Goal: Task Accomplishment & Management: Complete application form

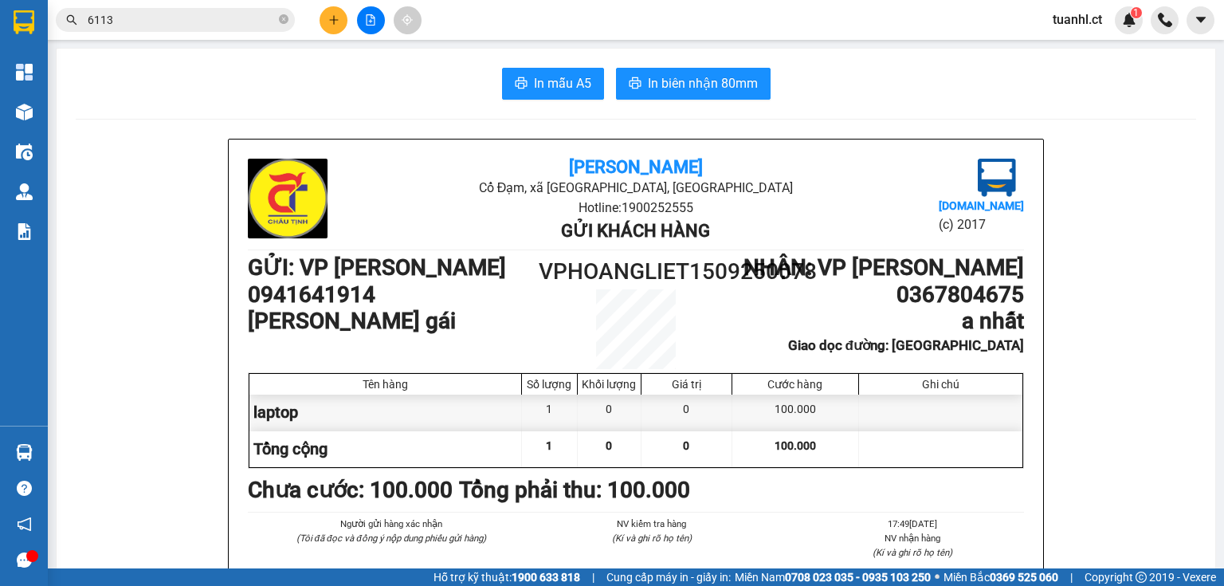
click at [332, 9] on button at bounding box center [334, 20] width 28 height 28
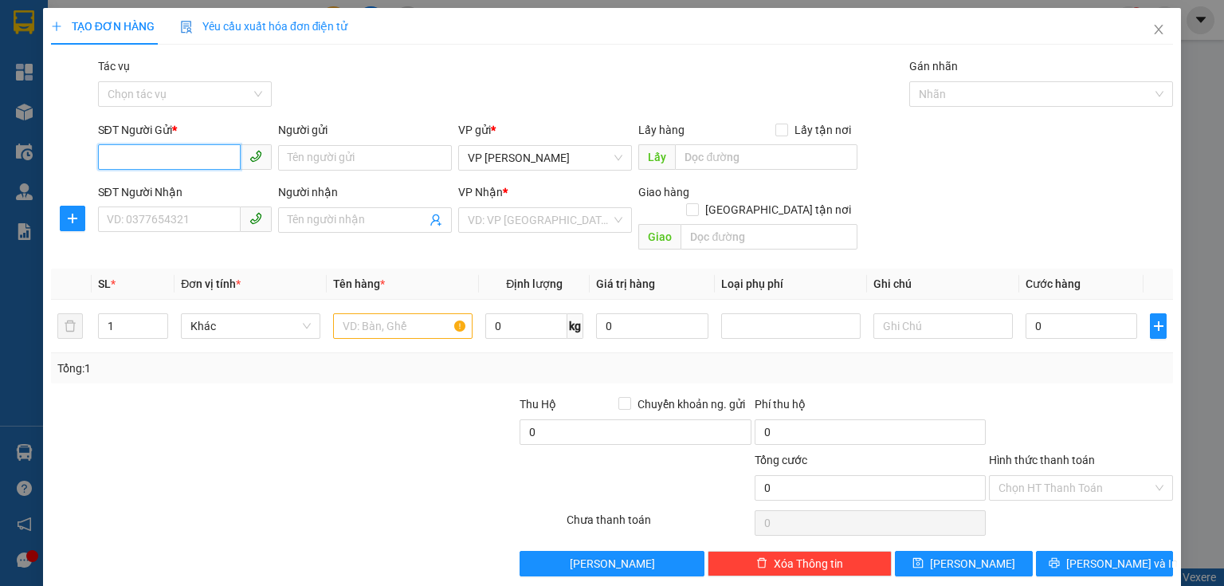
click at [143, 159] on input "SĐT Người Gửi *" at bounding box center [169, 157] width 143 height 26
click at [131, 218] on div "0977001138 - a thế" at bounding box center [183, 215] width 153 height 18
type input "0977001138"
type input "a thế"
type input "0965551800"
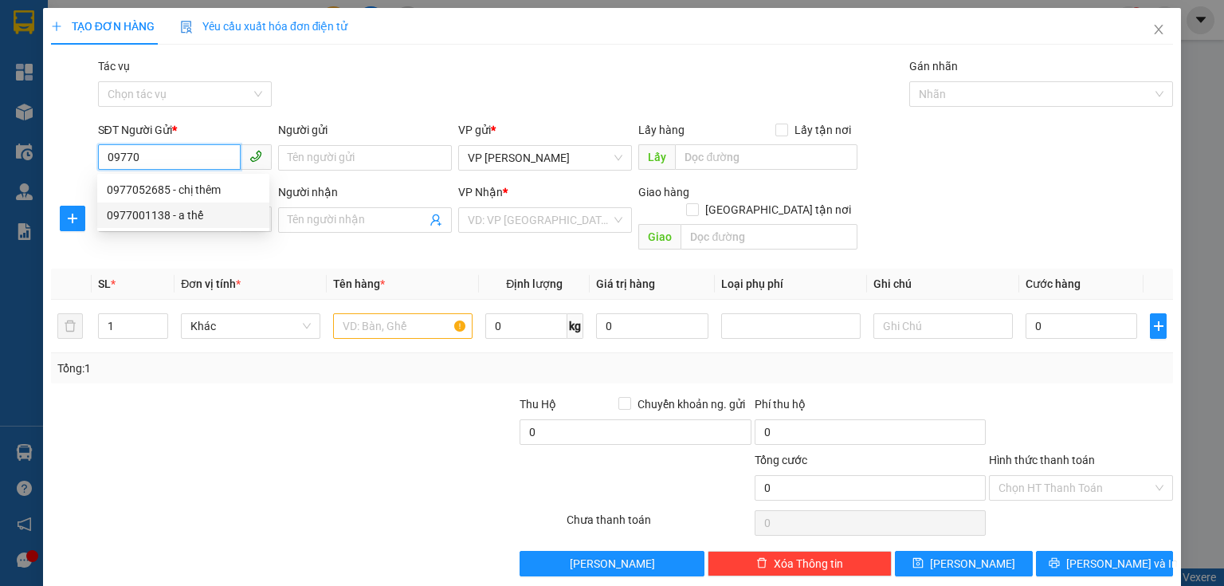
type input "QUẦY THUỐC [PERSON_NAME]"
type input "bình an lộc hà"
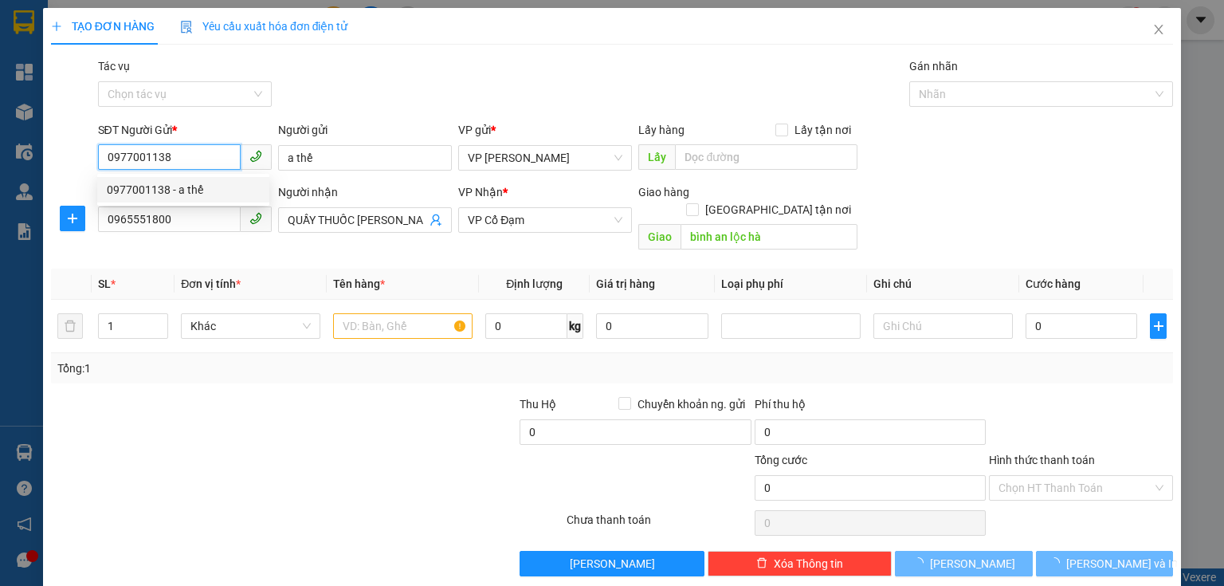
type input "50.000"
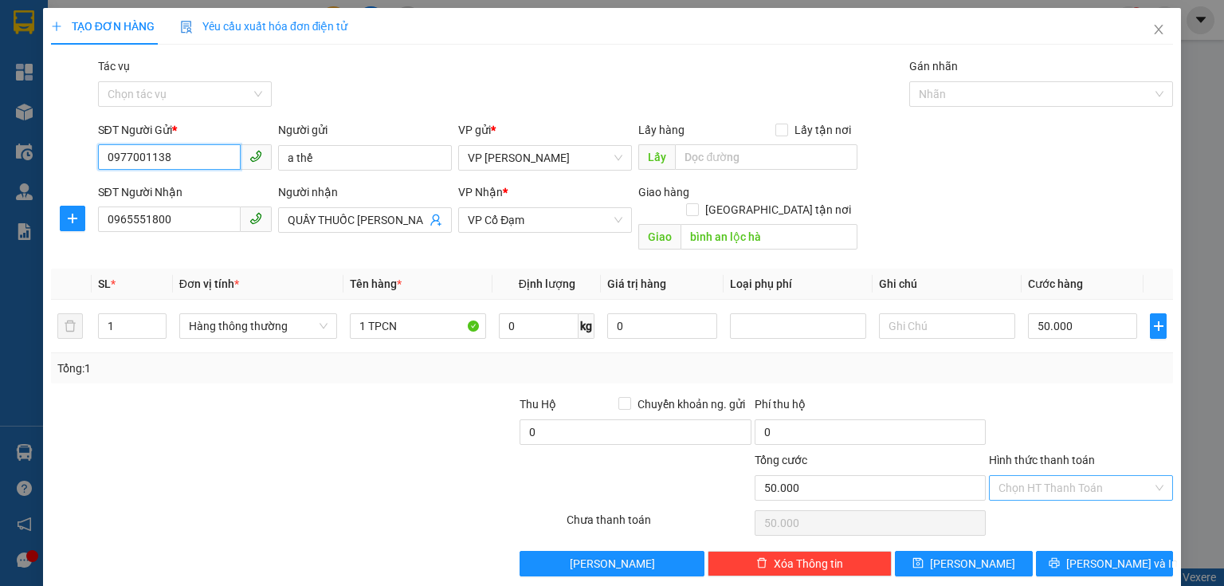
type input "0977001138"
click at [1052, 476] on input "Hình thức thanh toán" at bounding box center [1076, 488] width 154 height 24
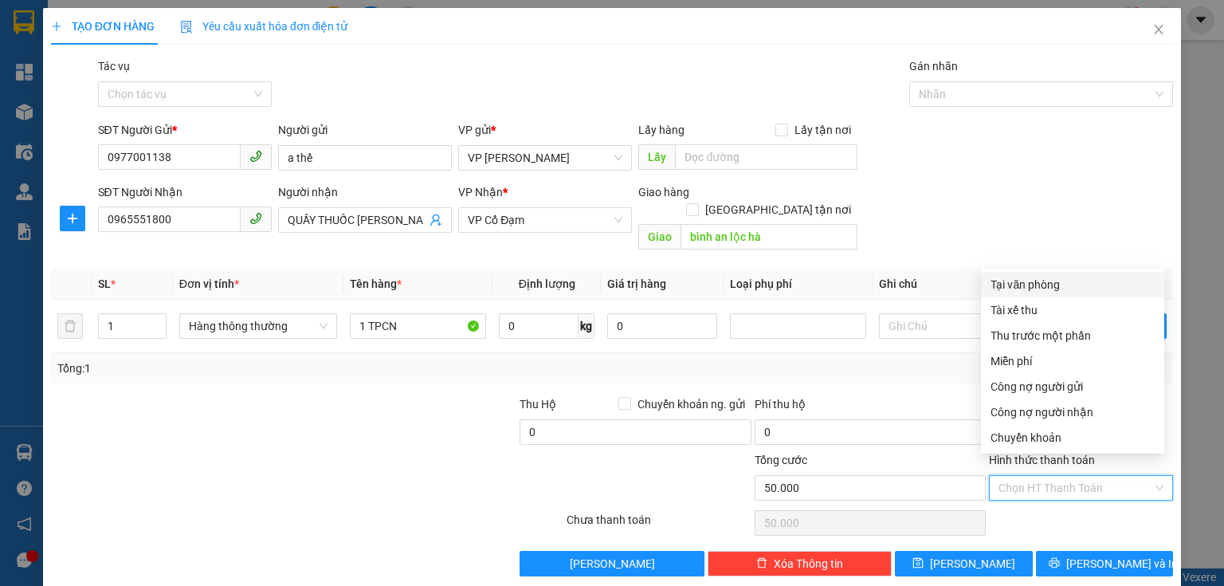
click at [1041, 285] on div "Tại văn phòng" at bounding box center [1073, 285] width 164 height 18
type input "0"
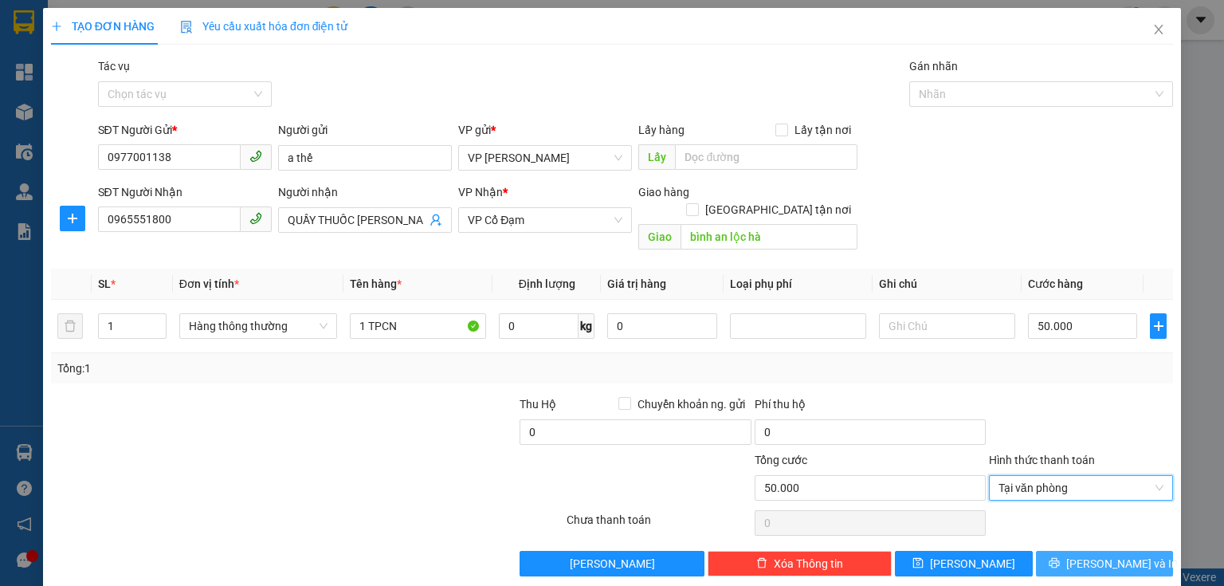
click at [1079, 551] on button "[PERSON_NAME] và In" at bounding box center [1105, 564] width 138 height 26
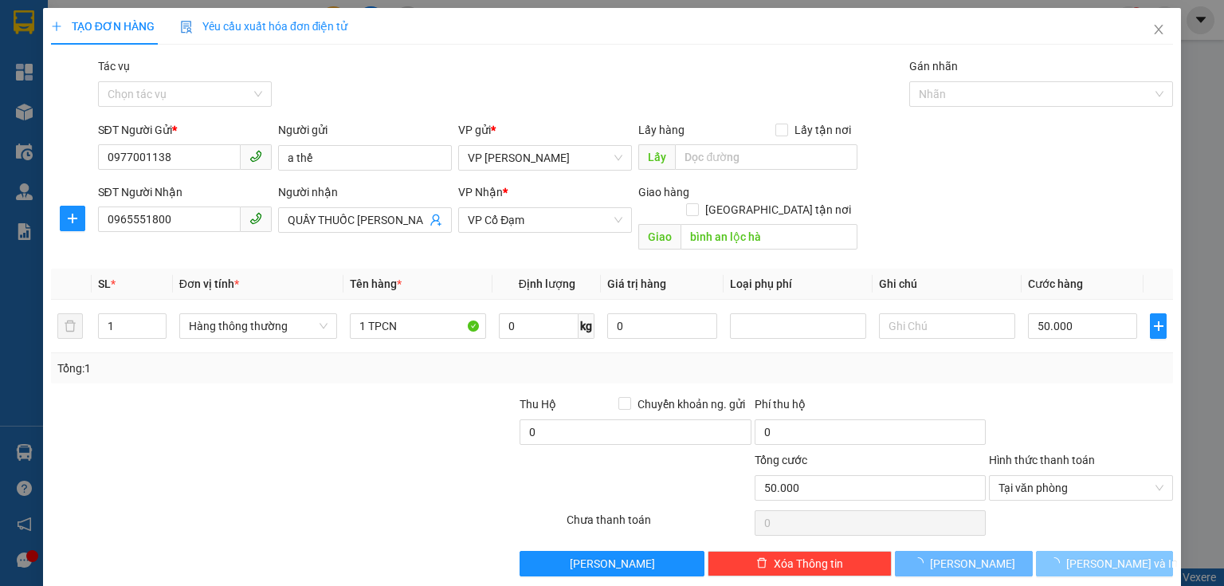
click at [1099, 555] on span "[PERSON_NAME] và In" at bounding box center [1122, 564] width 112 height 18
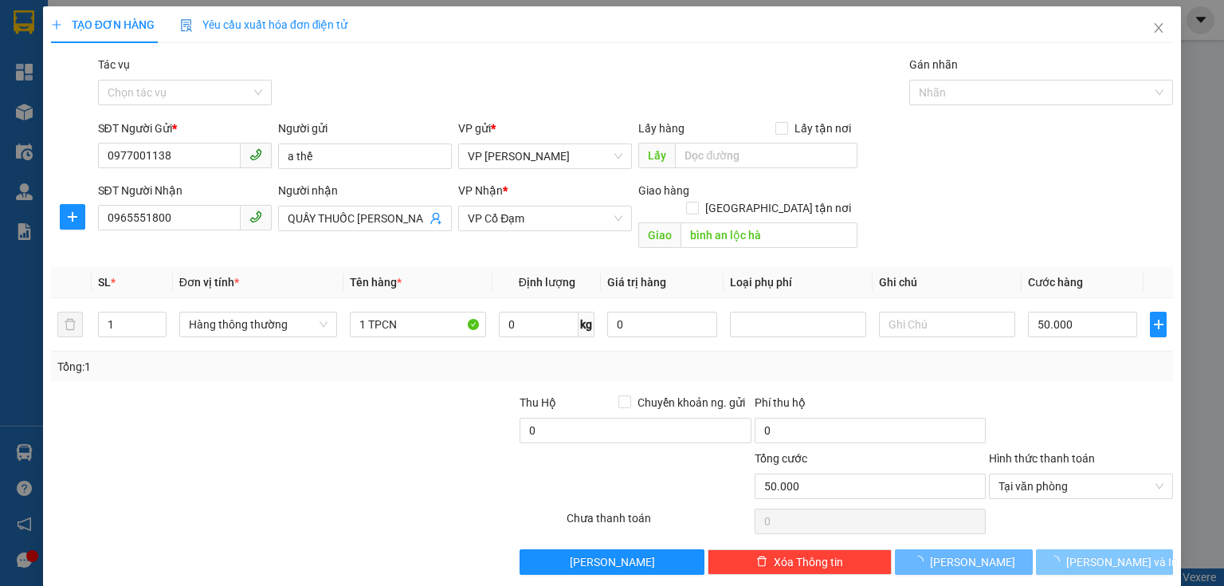
scroll to position [2, 0]
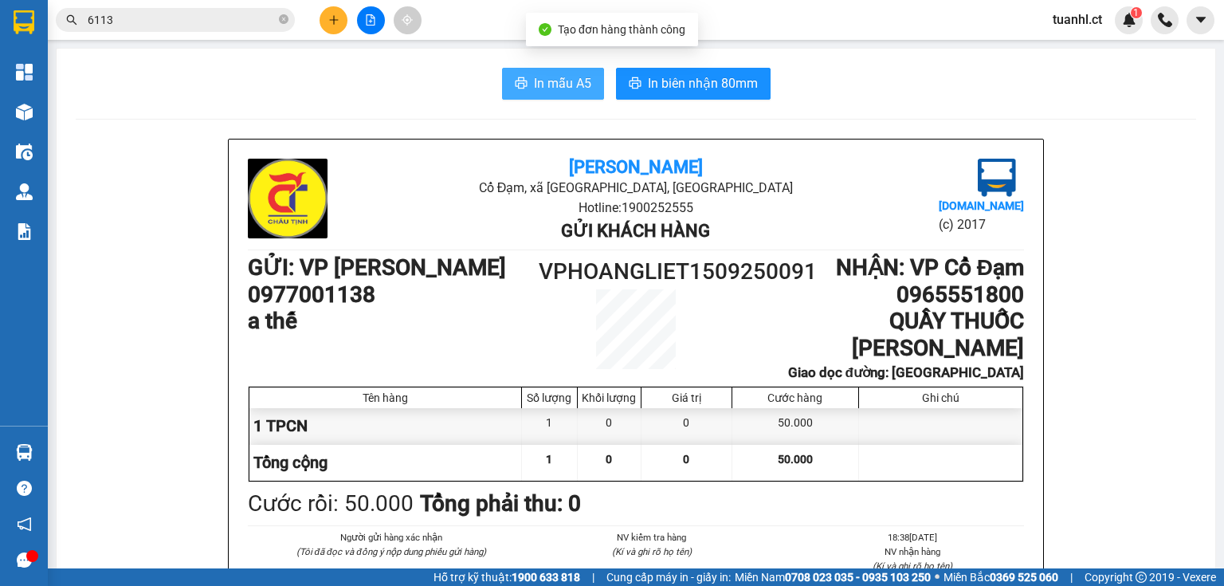
click at [553, 81] on span "In mẫu A5" at bounding box center [562, 83] width 57 height 20
click at [403, 73] on div "In mẫu A5 In biên nhận 80mm" at bounding box center [636, 84] width 1120 height 32
click at [338, 32] on button at bounding box center [334, 20] width 28 height 28
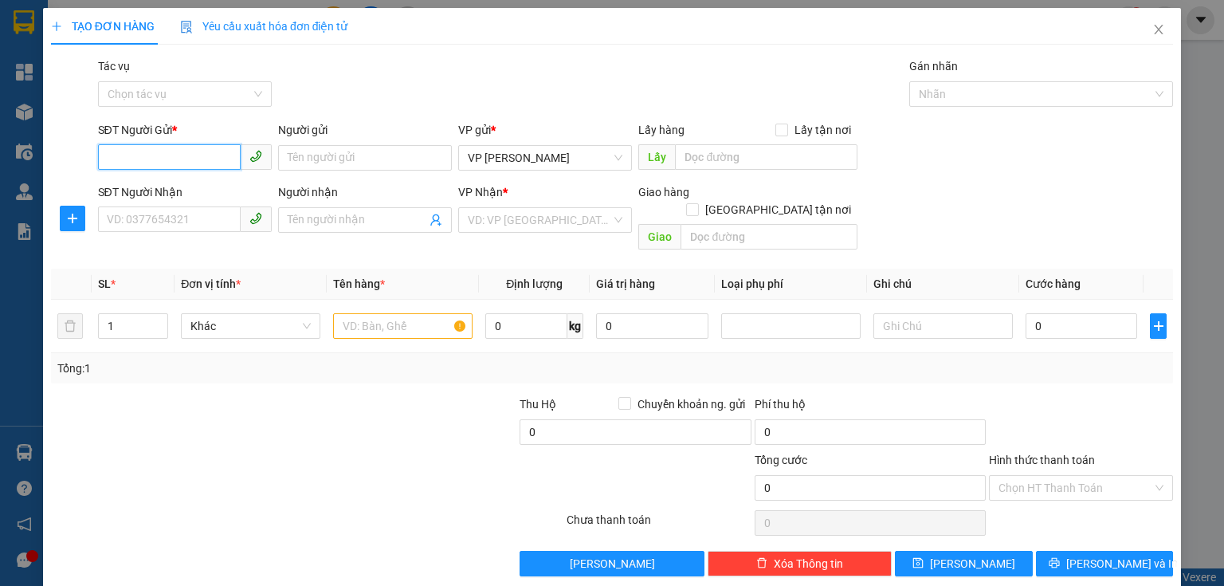
click at [157, 159] on input "SĐT Người Gửi *" at bounding box center [169, 157] width 143 height 26
click at [130, 216] on div "0000000000000 - ụgy" at bounding box center [183, 215] width 153 height 18
type input "0000000000000"
type input "ụgy"
type input "0373535294"
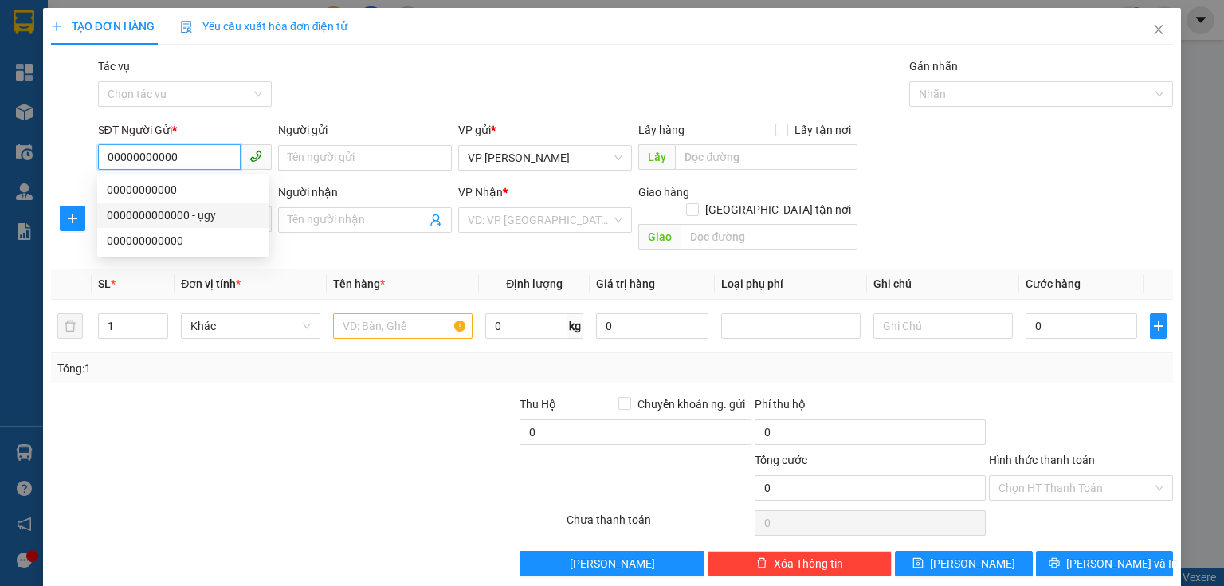
type input "a khoa - KHÁCH TỰ VÀO LẤY"
type input "xuân mỹ"
type input "40.000"
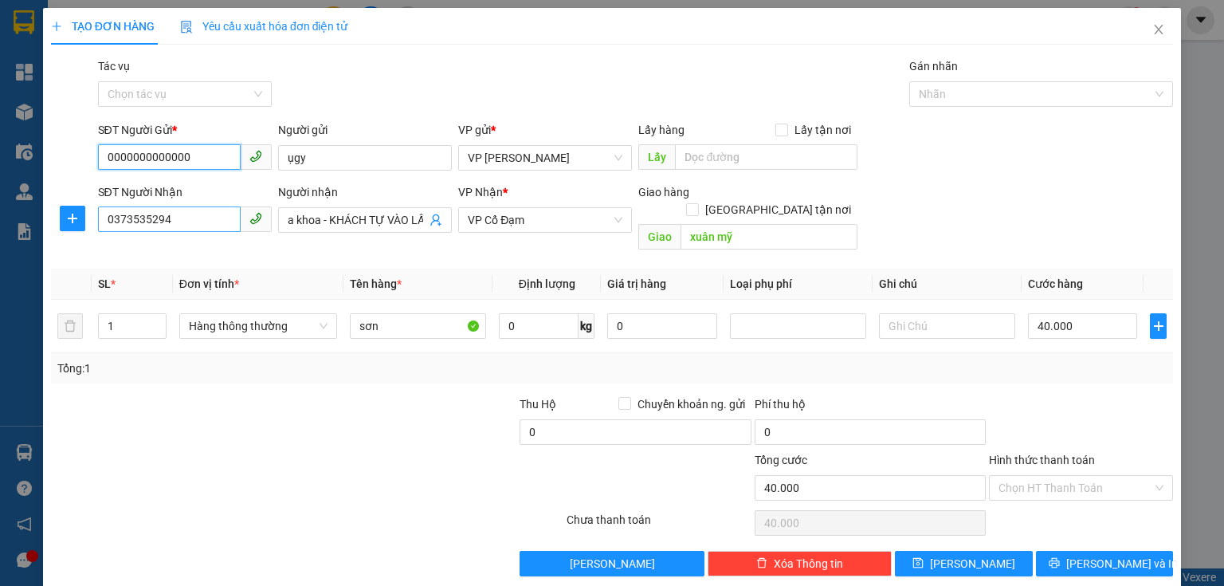
type input "0000000000000"
click at [181, 225] on input "0373535294" at bounding box center [169, 219] width 143 height 26
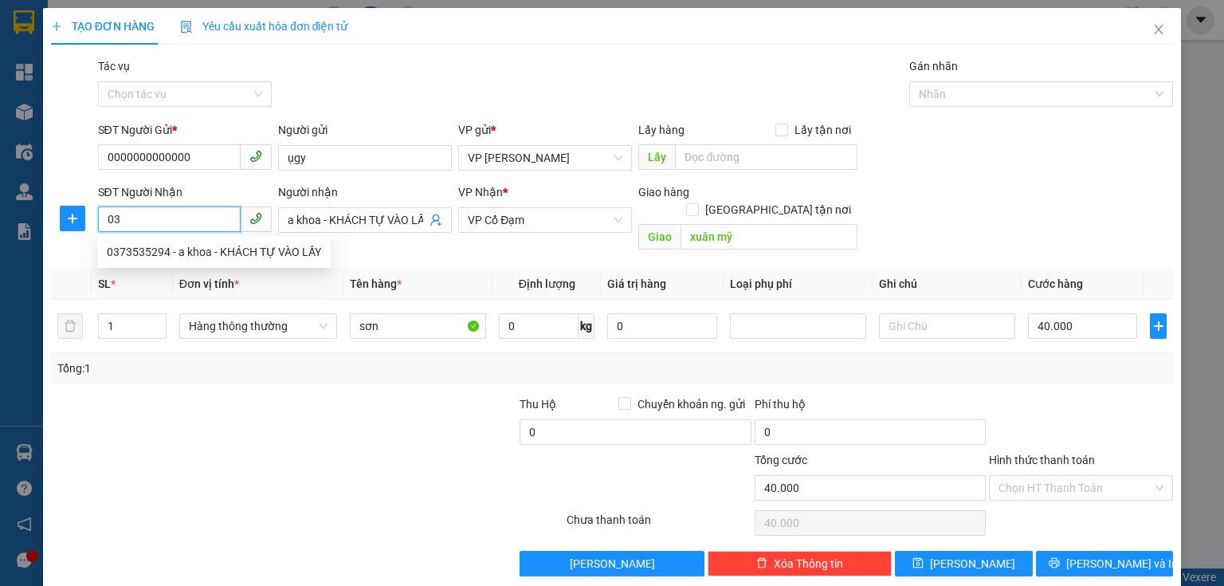
type input "0"
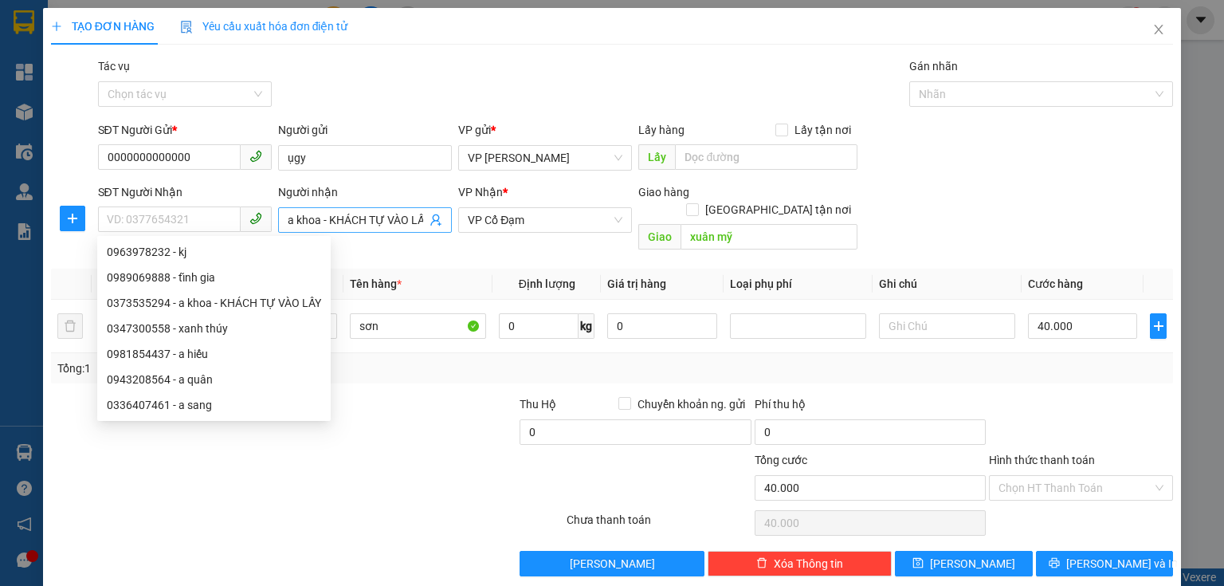
click at [408, 221] on input "a khoa - KHÁCH TỰ VÀO LẤY" at bounding box center [357, 220] width 139 height 18
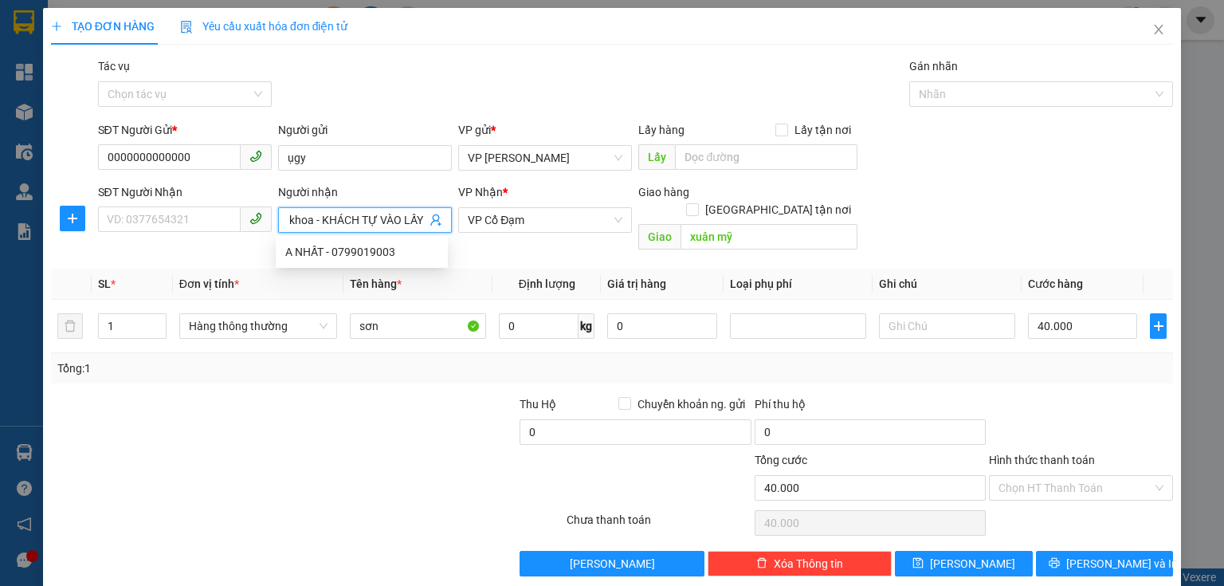
click at [418, 215] on input "a khoa - KHÁCH TỰ VÀO LẤY" at bounding box center [357, 220] width 139 height 18
type input "a"
click at [132, 215] on input "SĐT Người Nhận" at bounding box center [169, 219] width 143 height 26
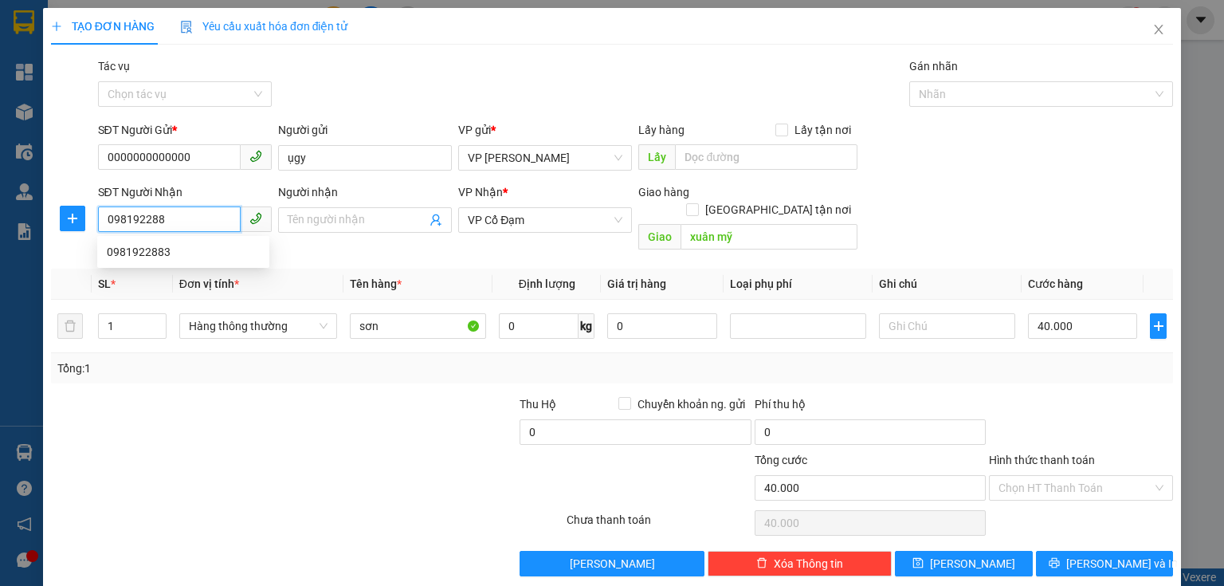
type input "0981922883"
click at [137, 243] on div "0981922883" at bounding box center [183, 252] width 153 height 18
type input "tân lộc lộc hà"
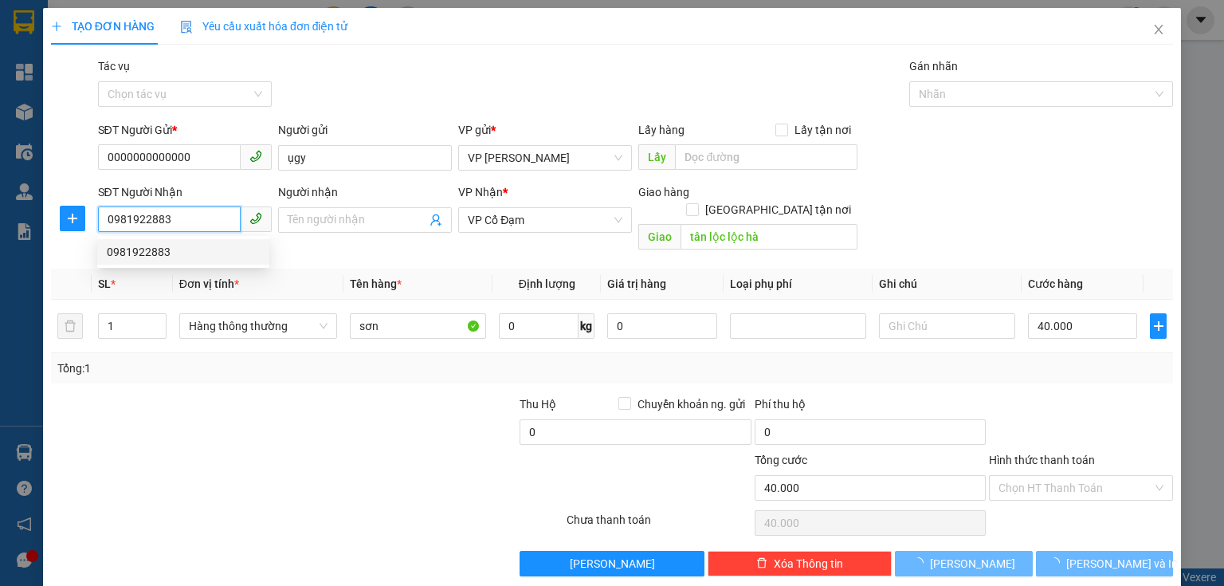
type input "160.000"
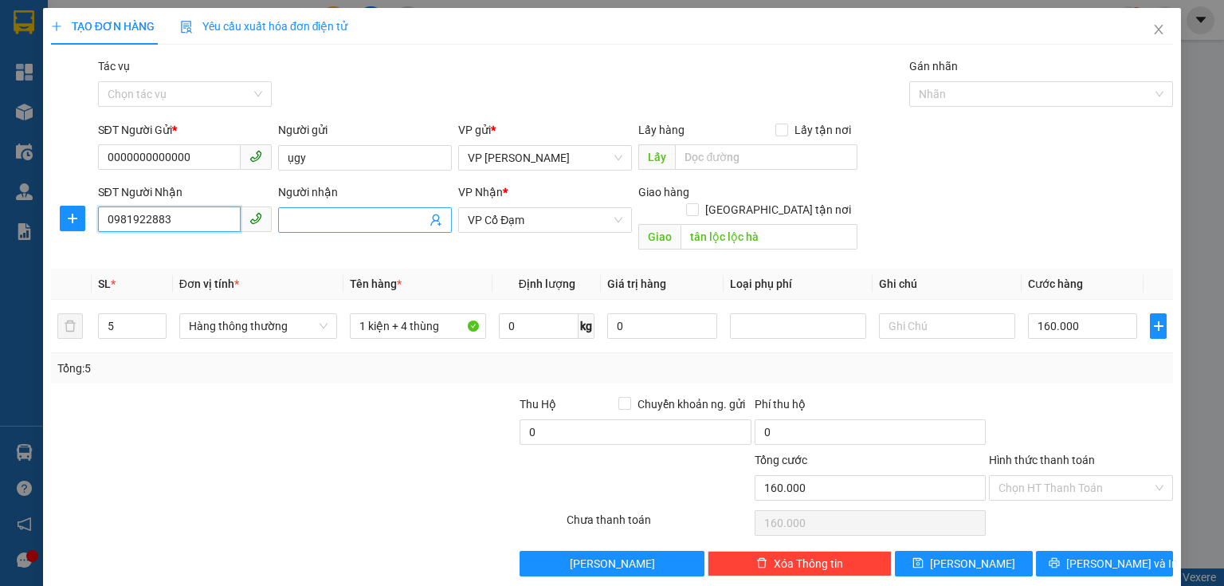
type input "0981922883"
click at [338, 228] on input "Người nhận" at bounding box center [357, 220] width 139 height 18
type input "nghênh thái"
click at [128, 314] on input "5" at bounding box center [132, 326] width 67 height 24
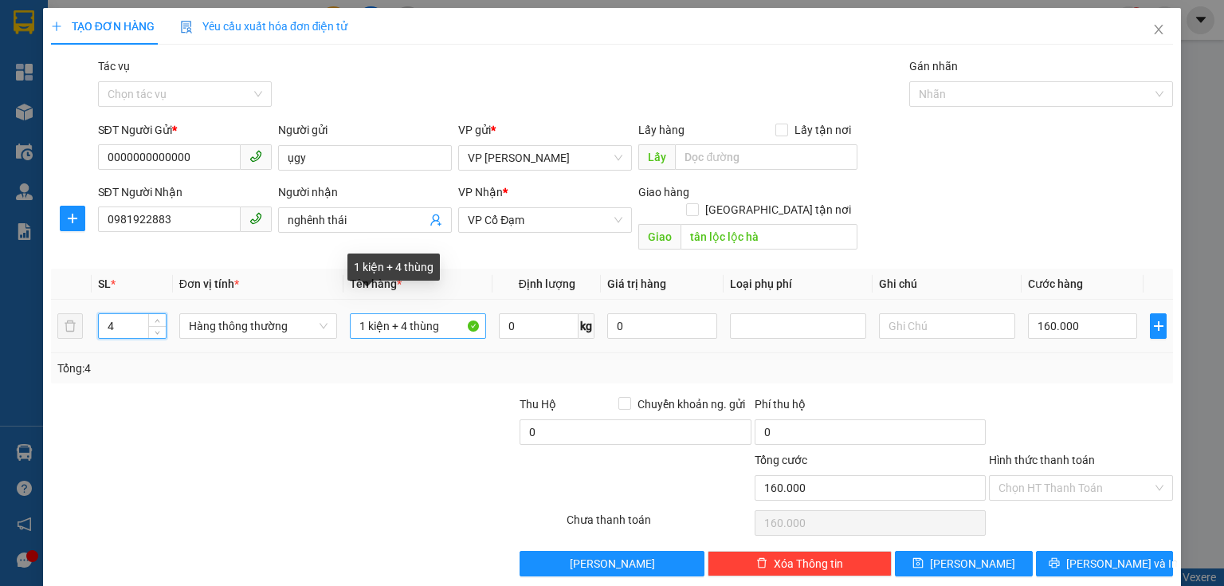
type input "4"
click at [396, 313] on input "1 kiện + 4 thùng" at bounding box center [418, 326] width 136 height 26
type input "4 thùng"
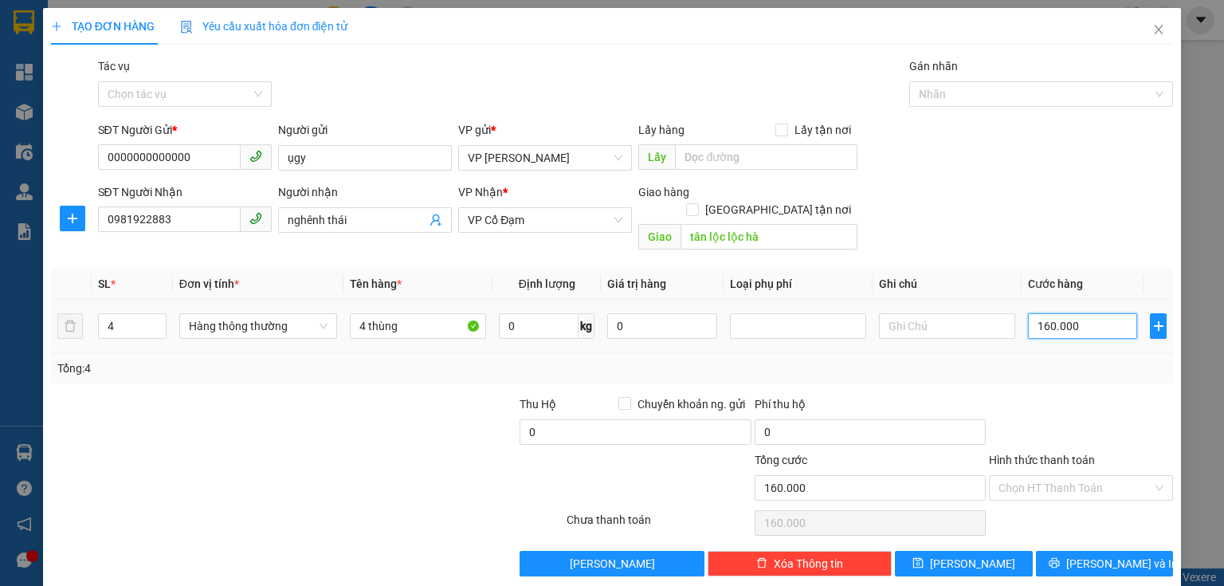
click at [1080, 313] on input "160.000" at bounding box center [1082, 326] width 109 height 26
type input "0"
click at [1030, 313] on input "0" at bounding box center [1082, 326] width 109 height 26
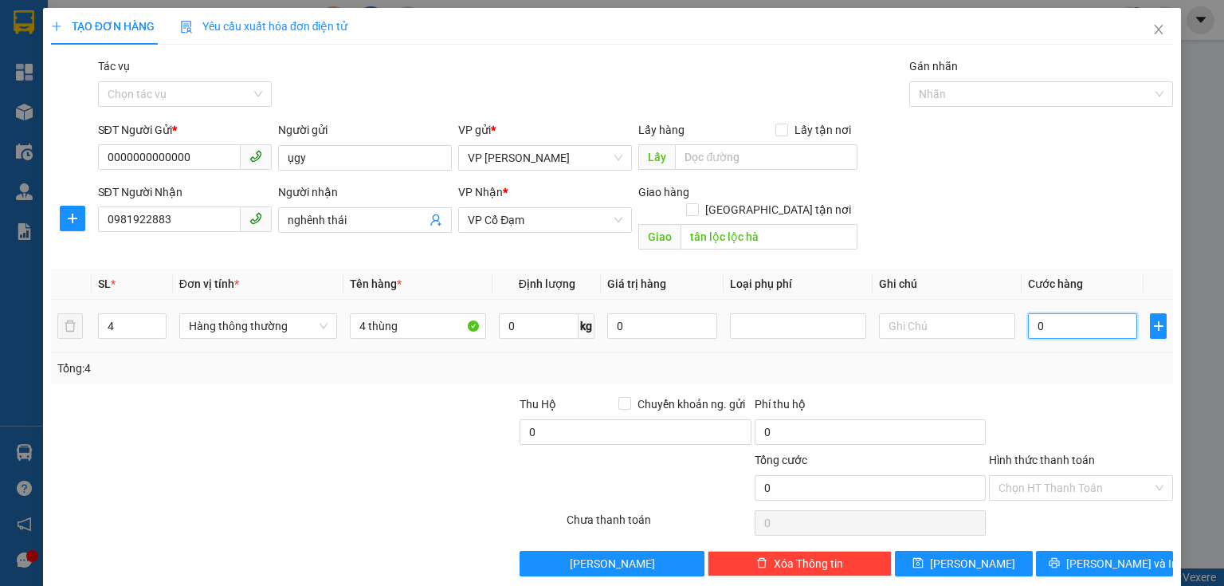
type input "10"
type input "120"
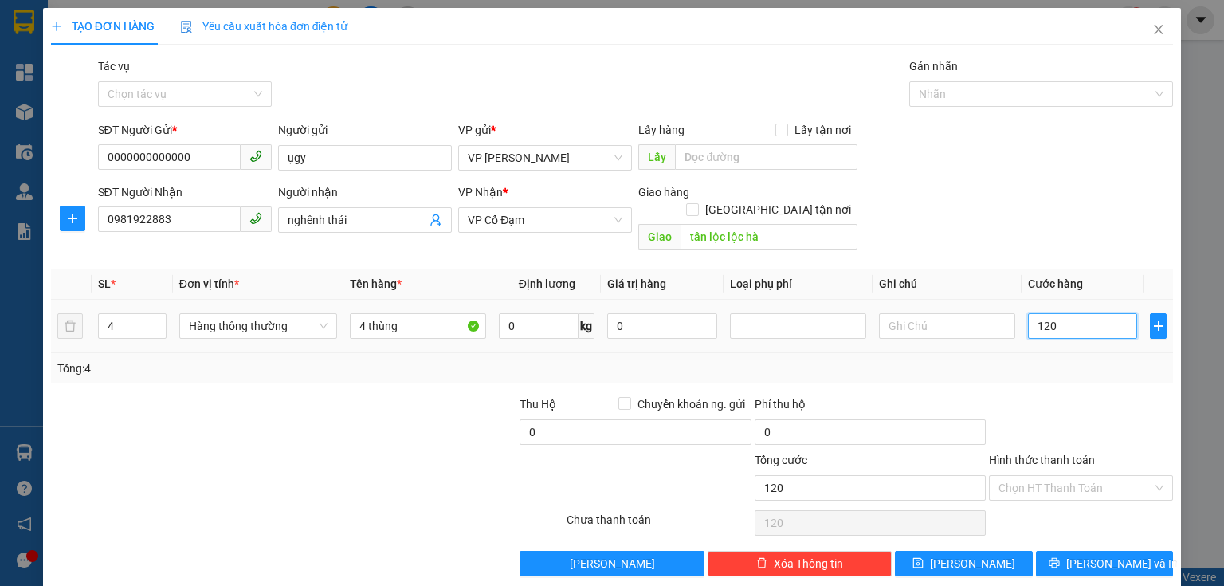
type input "120"
type input "120.000"
click at [1096, 353] on div "Tổng: 4" at bounding box center [612, 368] width 1122 height 30
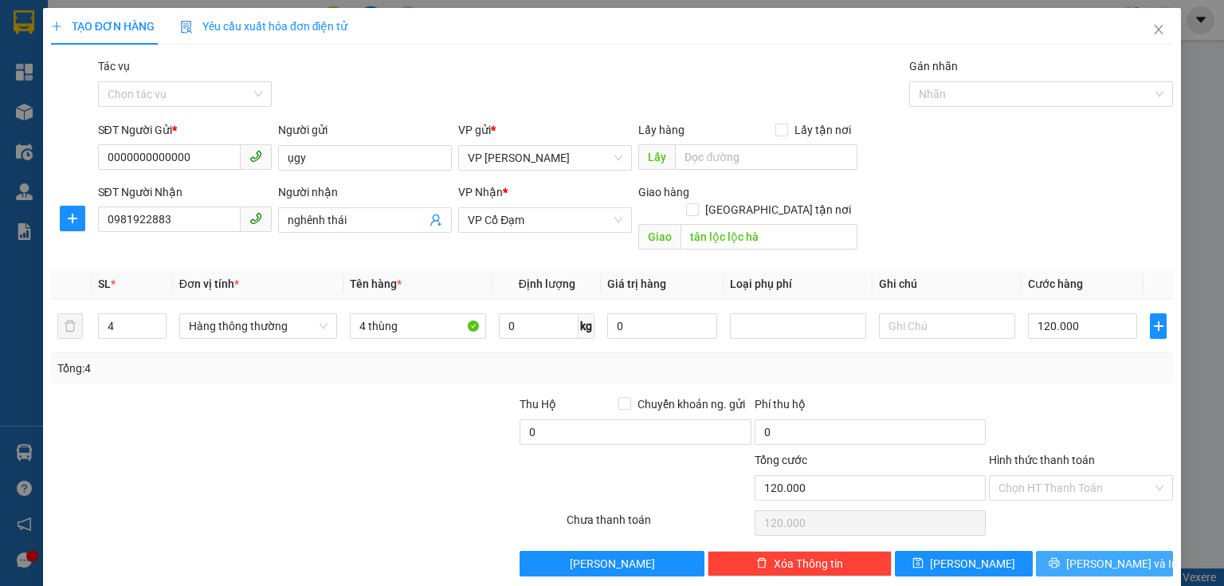
click at [1106, 555] on span "[PERSON_NAME] và In" at bounding box center [1122, 564] width 112 height 18
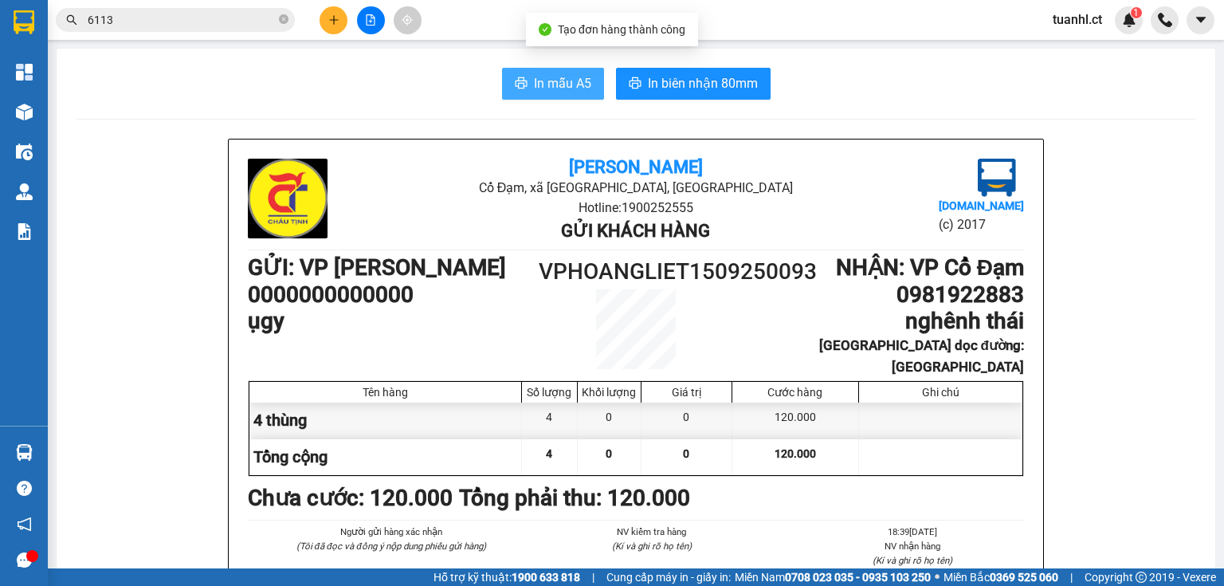
click at [564, 73] on span "In mẫu A5" at bounding box center [562, 83] width 57 height 20
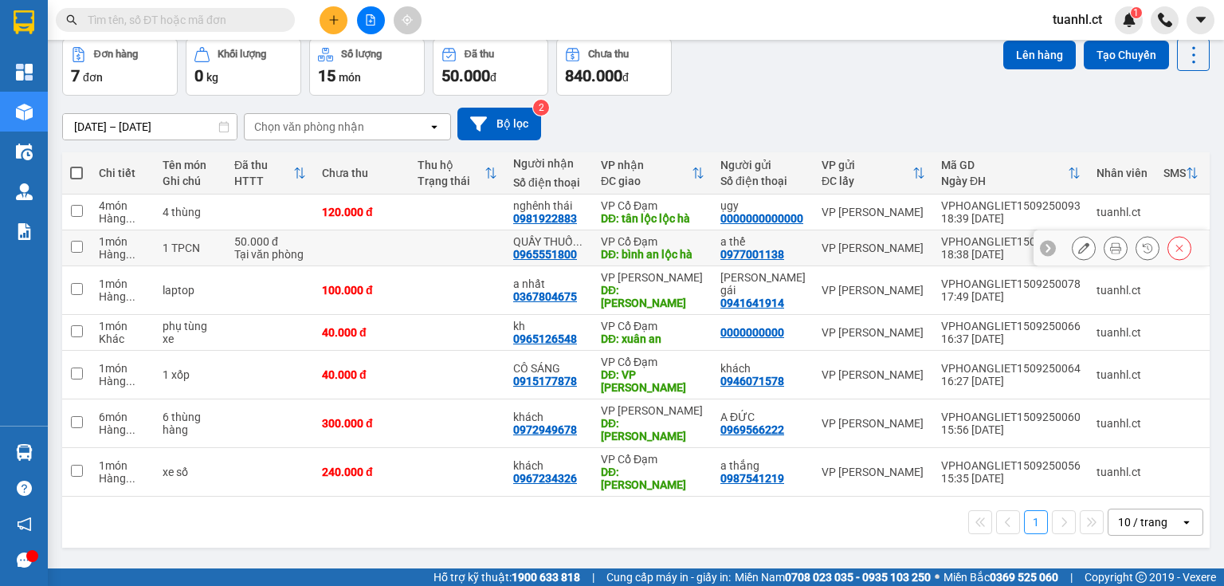
scroll to position [73, 0]
